Goal: Transaction & Acquisition: Purchase product/service

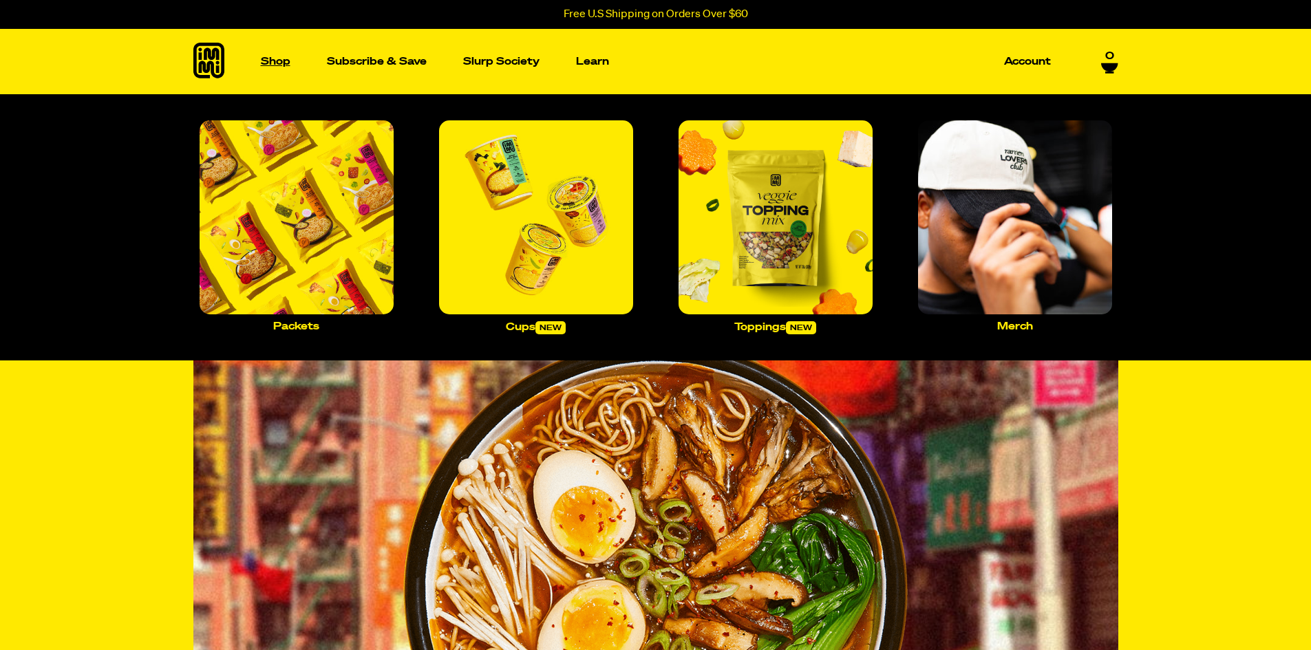
click at [274, 62] on p "Shop" at bounding box center [276, 61] width 30 height 10
click at [286, 193] on img "Main navigation" at bounding box center [297, 217] width 194 height 194
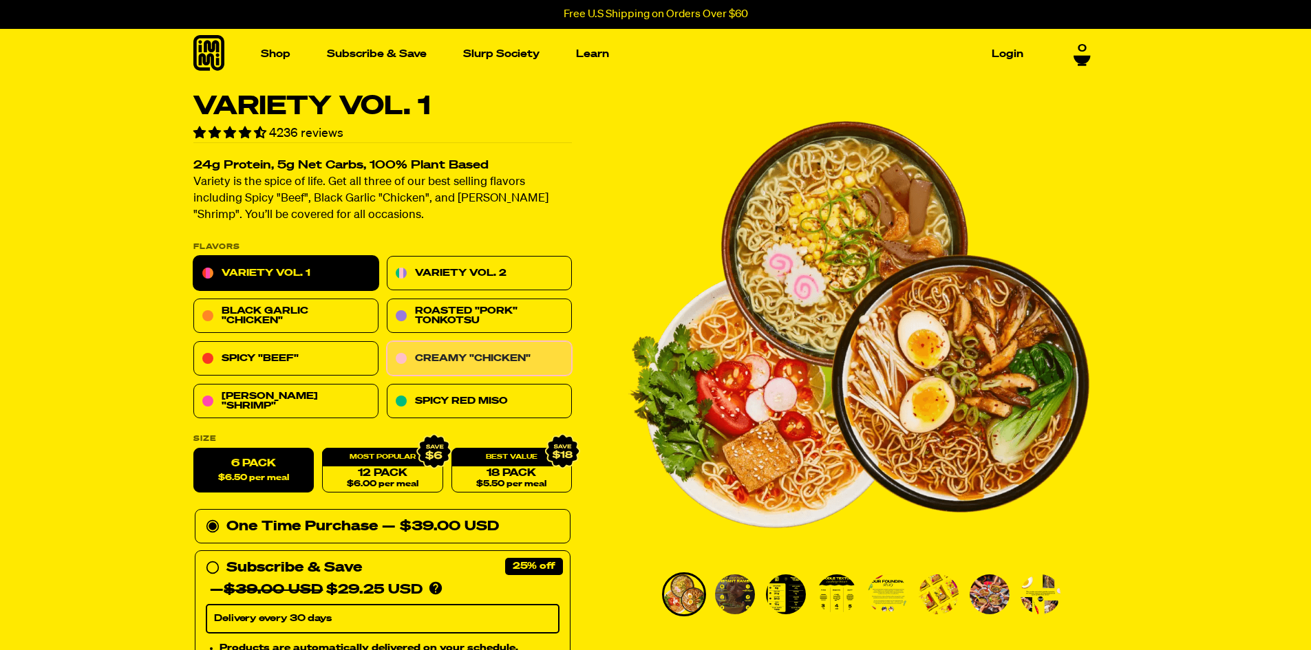
click at [464, 361] on link "Creamy "Chicken"" at bounding box center [479, 359] width 185 height 34
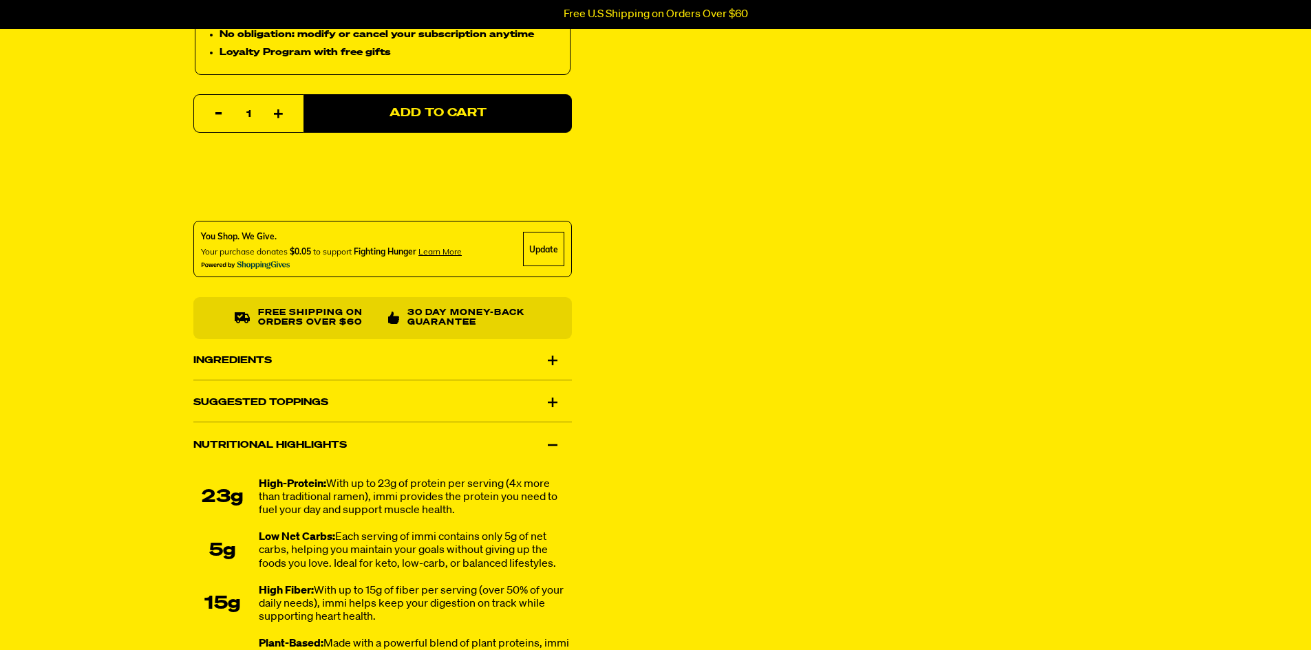
scroll to position [619, 0]
